Goal: Obtain resource: Obtain resource

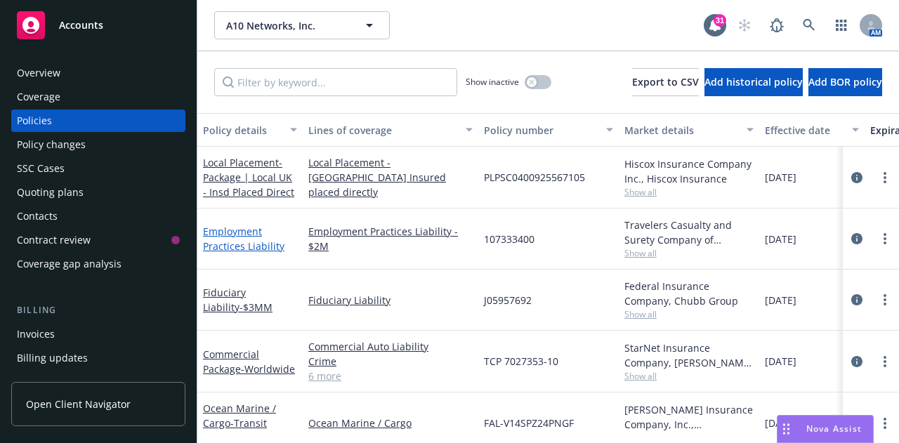
click at [245, 251] on link "Employment Practices Liability" at bounding box center [243, 239] width 81 height 28
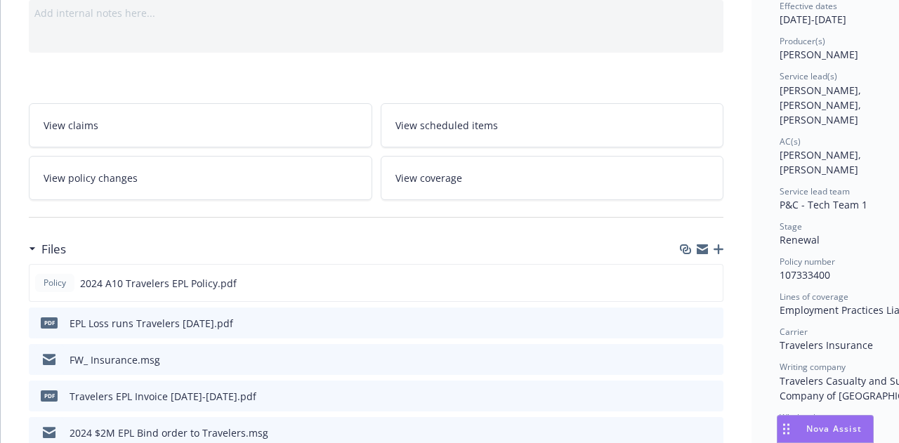
scroll to position [192, 0]
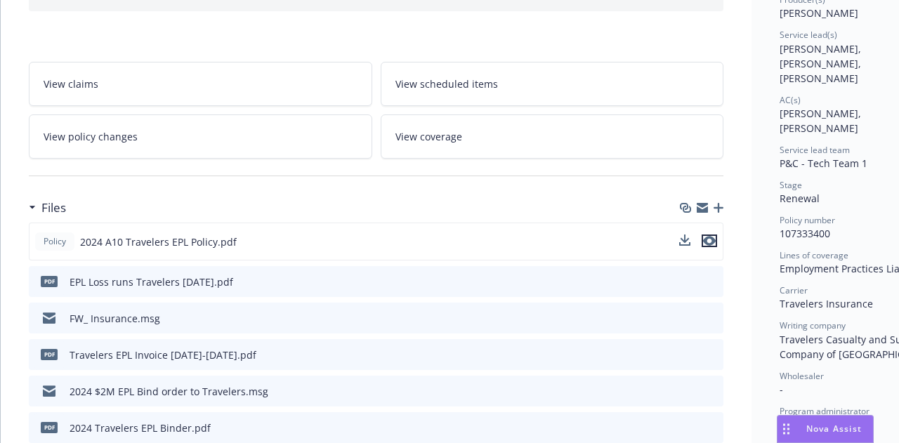
click at [707, 240] on icon "preview file" at bounding box center [709, 241] width 13 height 10
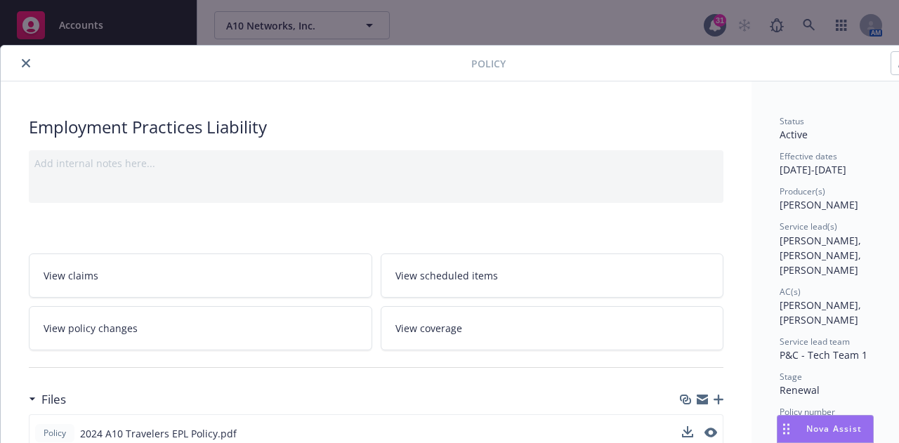
click at [18, 64] on button "close" at bounding box center [26, 63] width 17 height 17
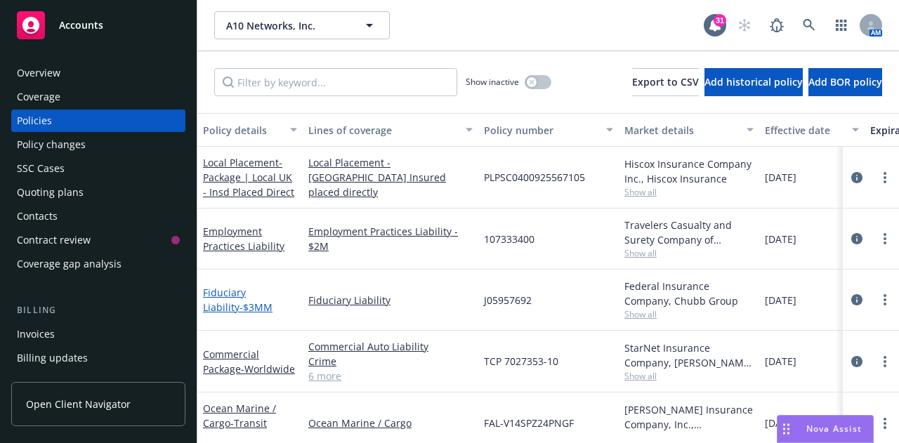
click at [221, 296] on link "Fiduciary Liability - $3MM" at bounding box center [238, 300] width 70 height 28
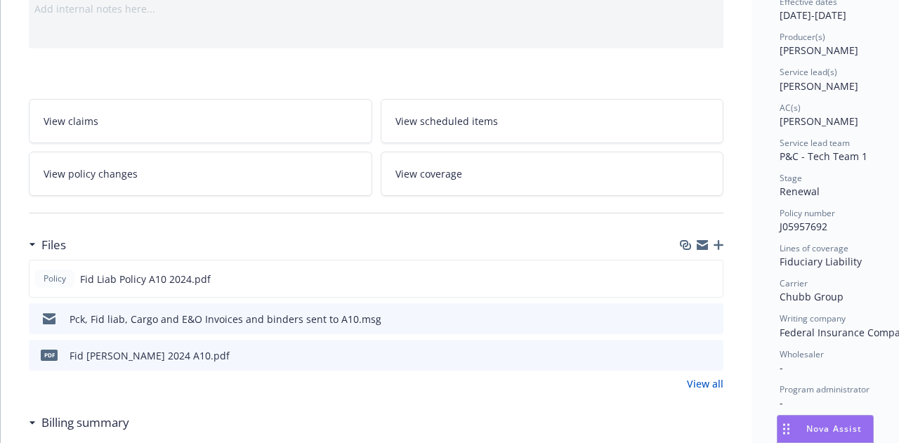
scroll to position [204, 0]
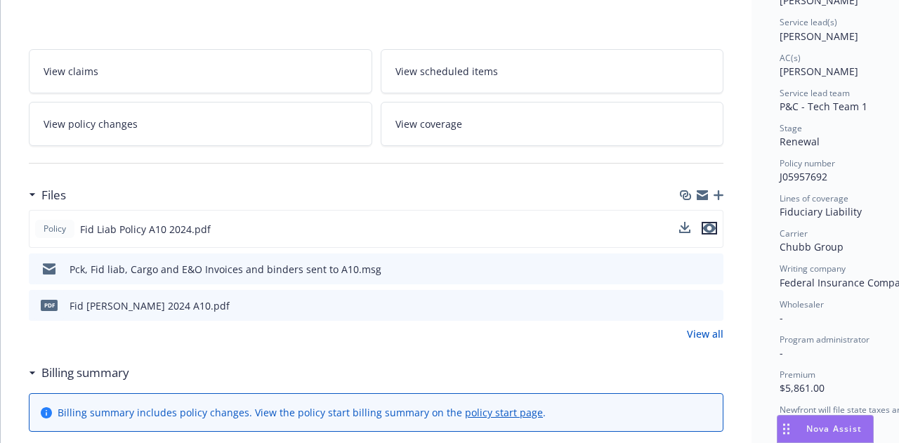
click at [711, 227] on icon "preview file" at bounding box center [709, 228] width 13 height 10
